Goal: Find specific page/section: Find specific page/section

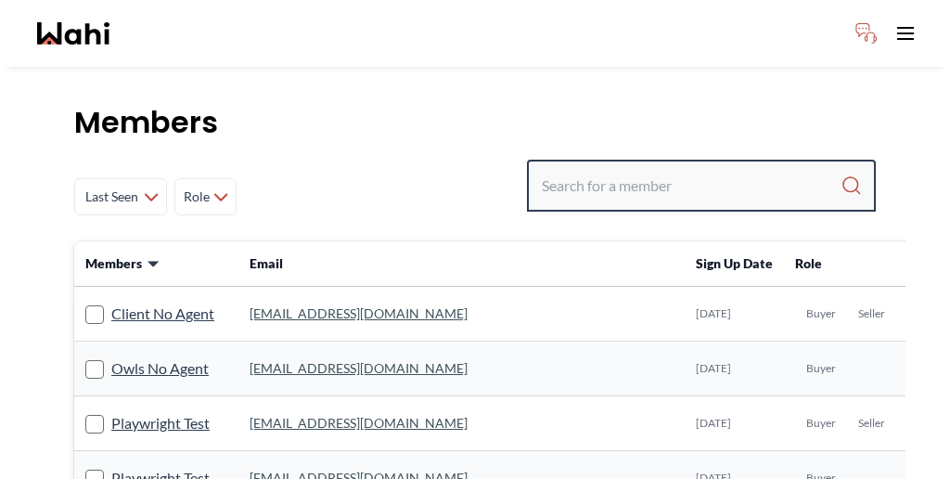
click at [687, 169] on input "Search input" at bounding box center [691, 185] width 299 height 33
paste input "[PERSON_NAME]"
type input "[PERSON_NAME]"
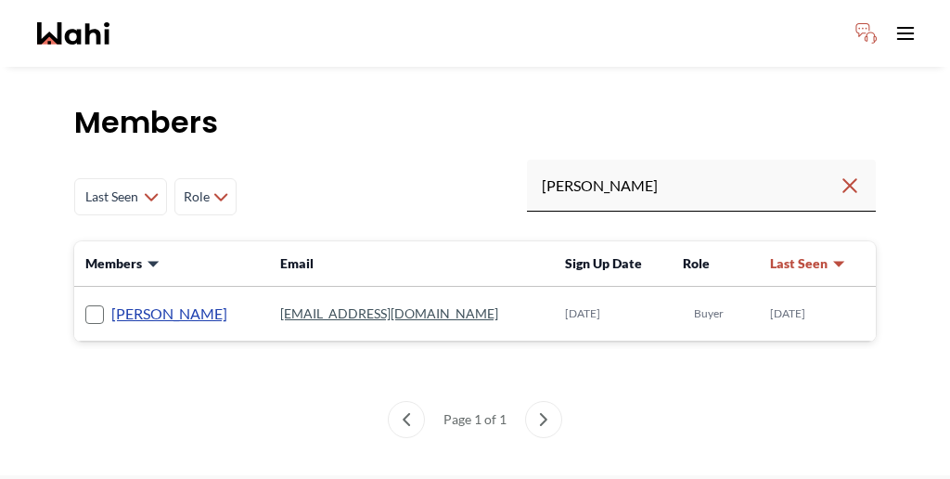
click at [136, 302] on link "aleandro green" at bounding box center [169, 314] width 116 height 24
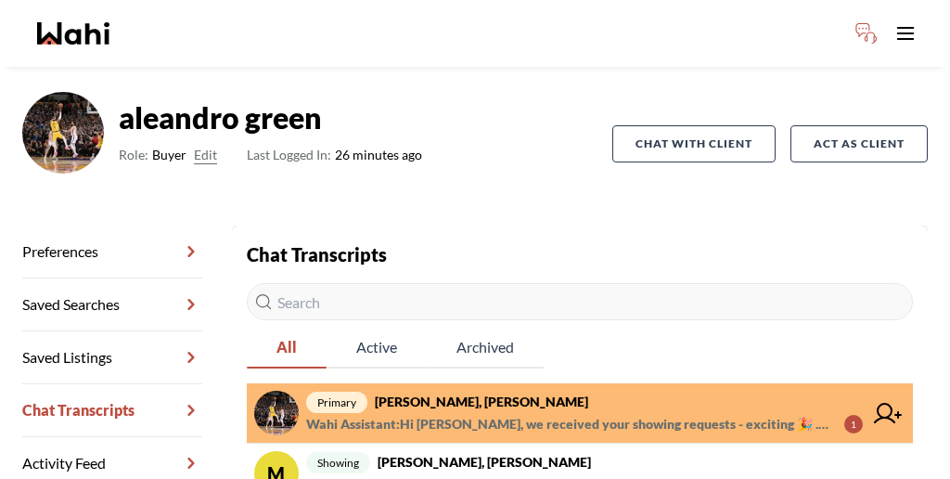
scroll to position [125, 0]
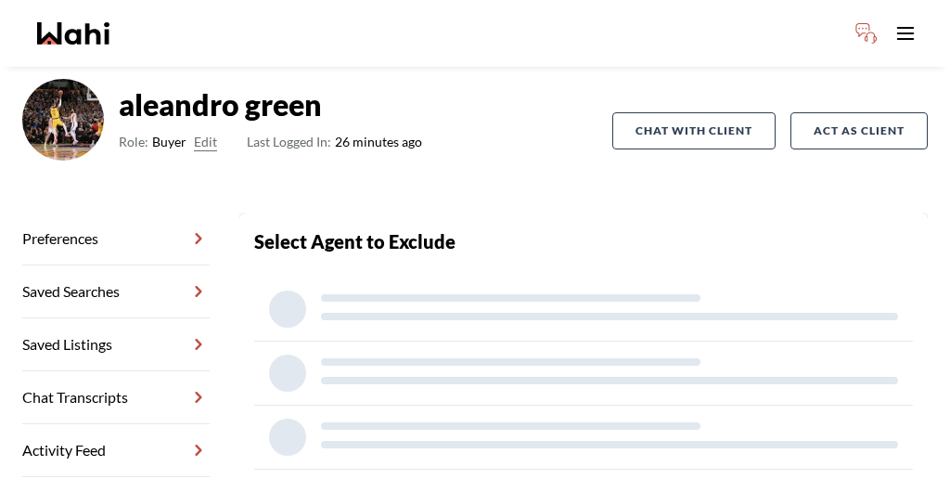
scroll to position [89, 0]
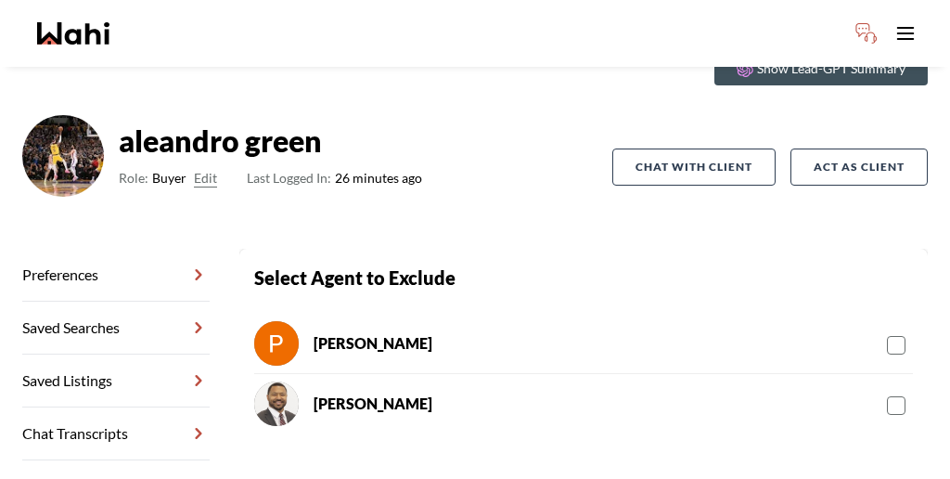
click at [888, 337] on rect at bounding box center [897, 346] width 18 height 18
click at [887, 332] on input "checkbox" at bounding box center [887, 338] width 0 height 12
click at [81, 407] on link "Chat Transcripts" at bounding box center [115, 433] width 187 height 53
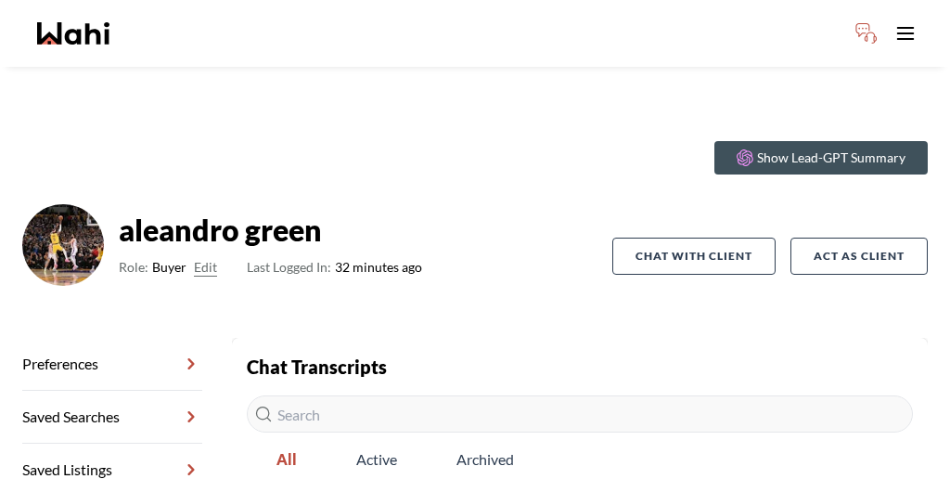
scroll to position [125, 0]
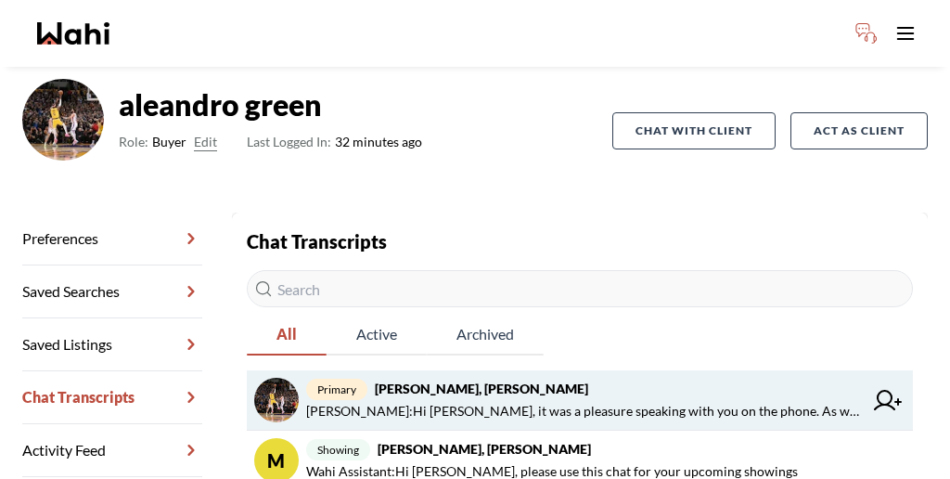
click at [507, 400] on span "Behnam Fazili : Hi Aleandro, it was a pleasure speaking with you on the phone. …" at bounding box center [584, 411] width 557 height 22
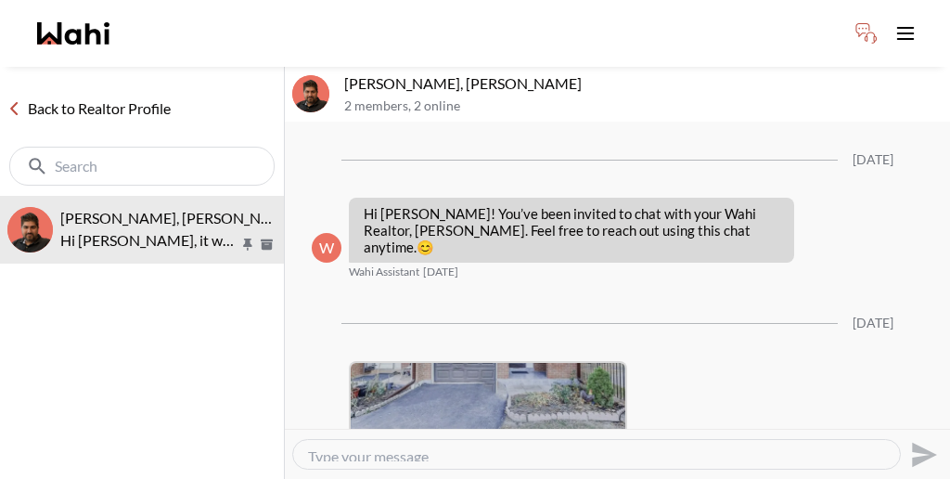
scroll to position [1072, 0]
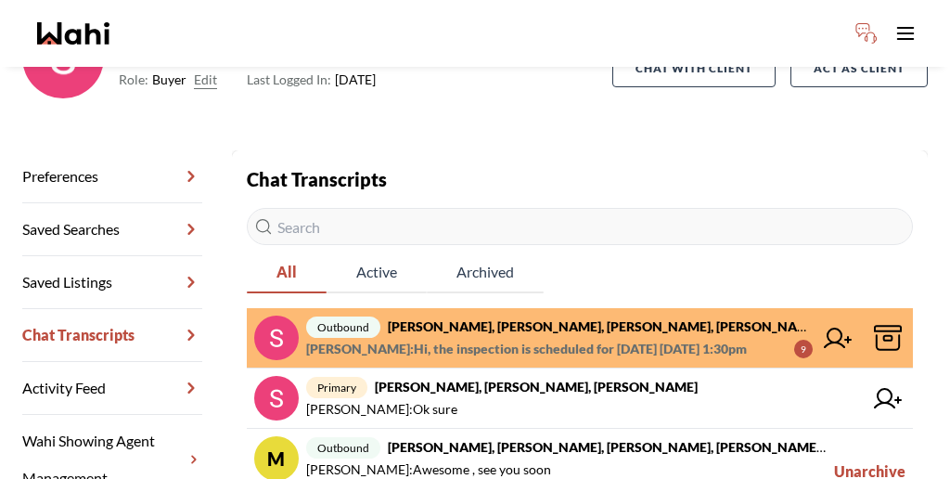
click at [433, 338] on span "[PERSON_NAME] : Hi, the inspection is scheduled for [DATE] [DATE] 1:30pm" at bounding box center [526, 349] width 441 height 22
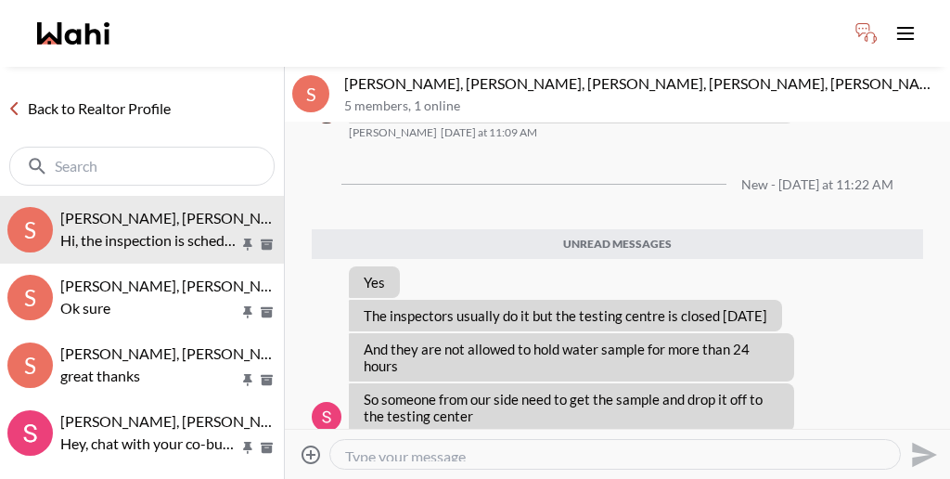
scroll to position [356, 0]
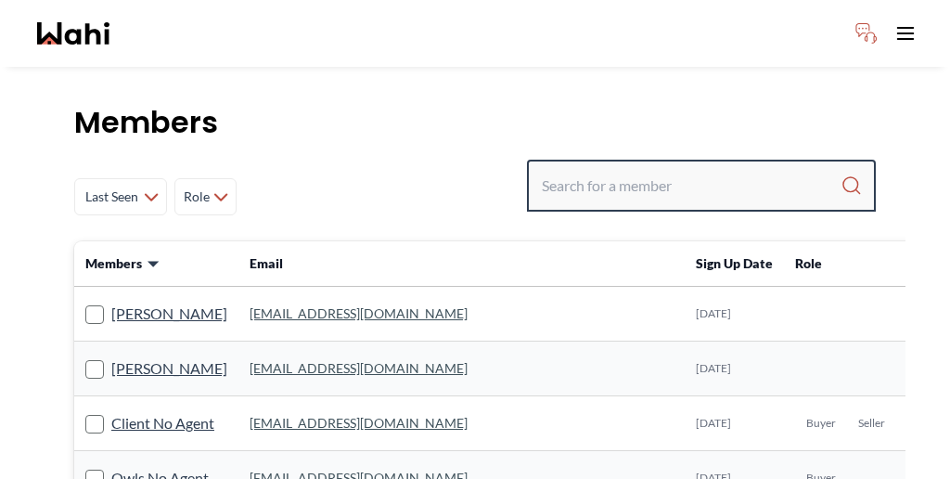
click at [683, 169] on input "Search input" at bounding box center [691, 185] width 299 height 33
paste input "Kathy"
type input "Kathy"
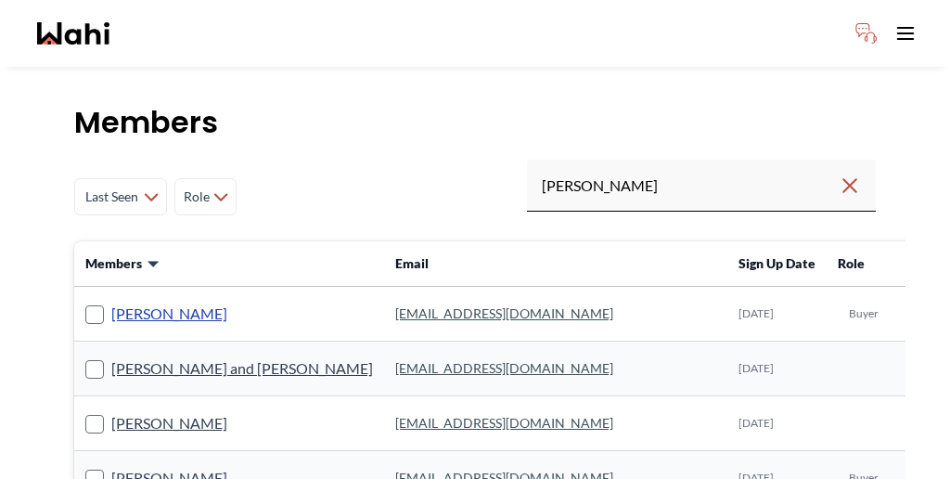
click at [112, 302] on link "Kathy Fratric" at bounding box center [169, 314] width 116 height 24
